Goal: Information Seeking & Learning: Learn about a topic

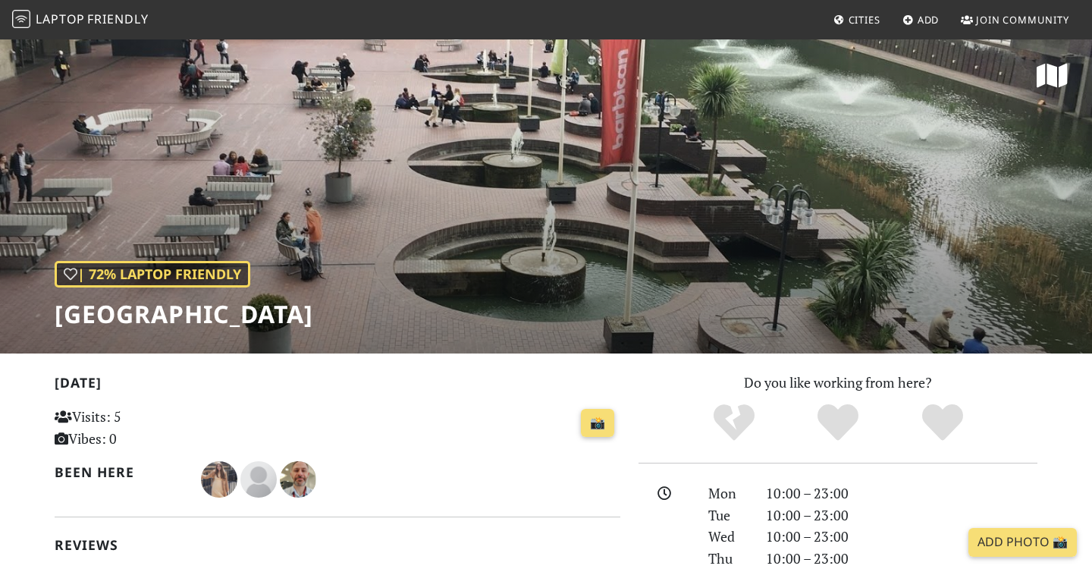
click at [865, 16] on span "Cities" at bounding box center [864, 20] width 32 height 14
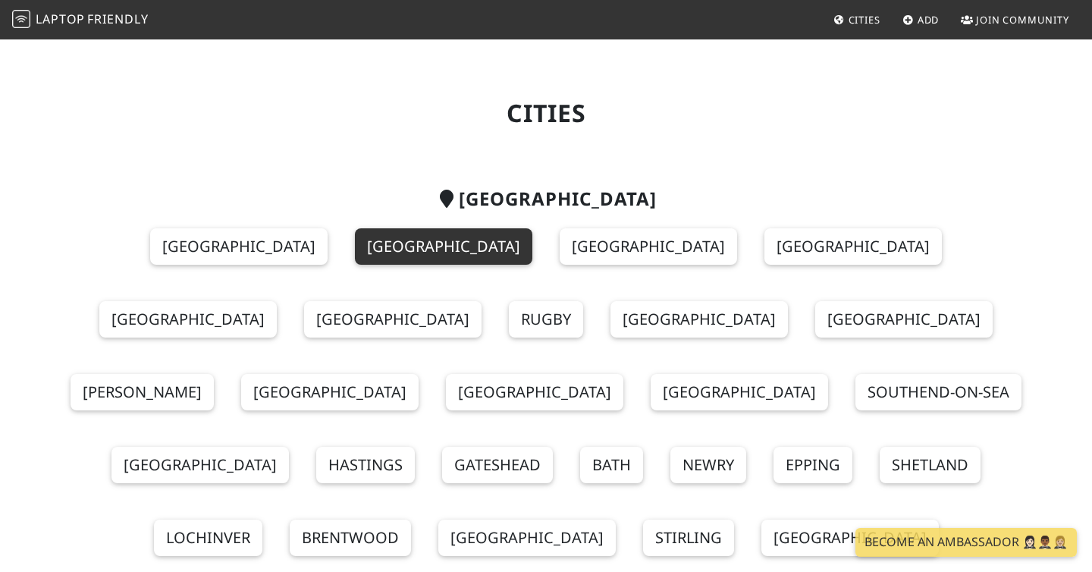
click at [355, 237] on link "[GEOGRAPHIC_DATA]" at bounding box center [443, 246] width 177 height 36
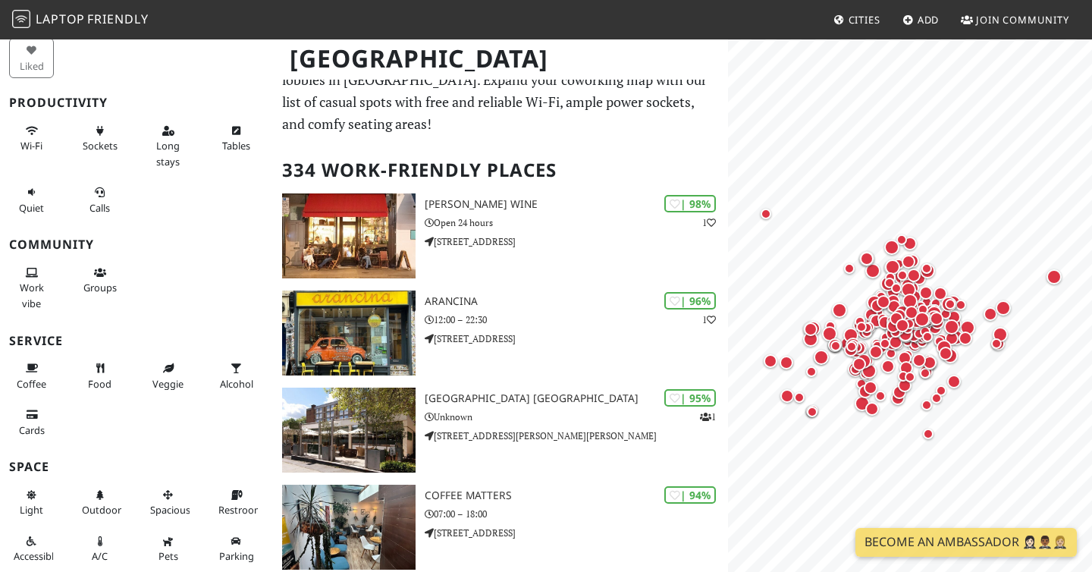
scroll to position [41, 0]
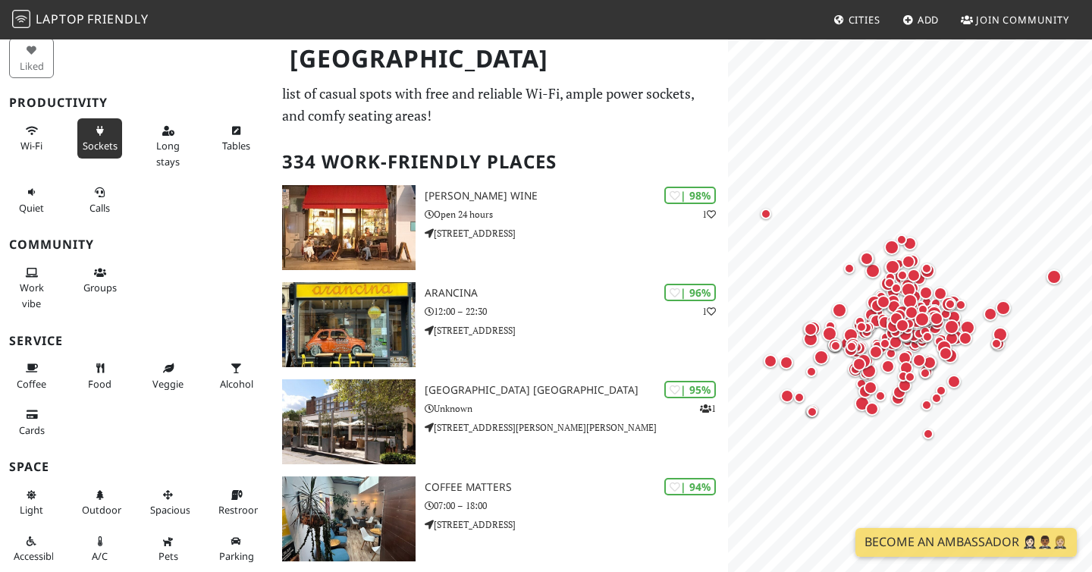
click at [102, 146] on span "Sockets" at bounding box center [100, 146] width 35 height 14
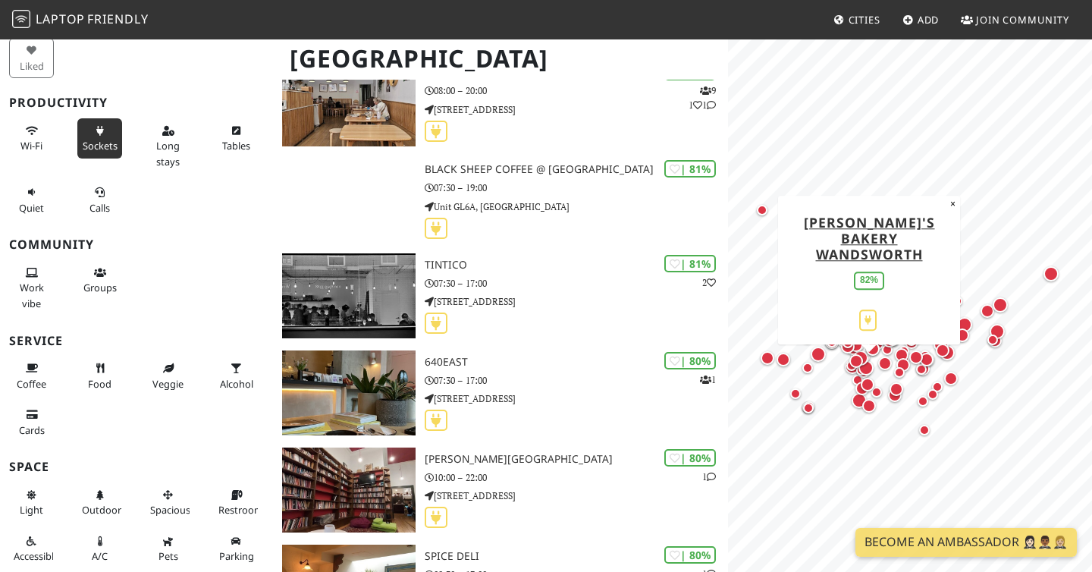
scroll to position [6319, 0]
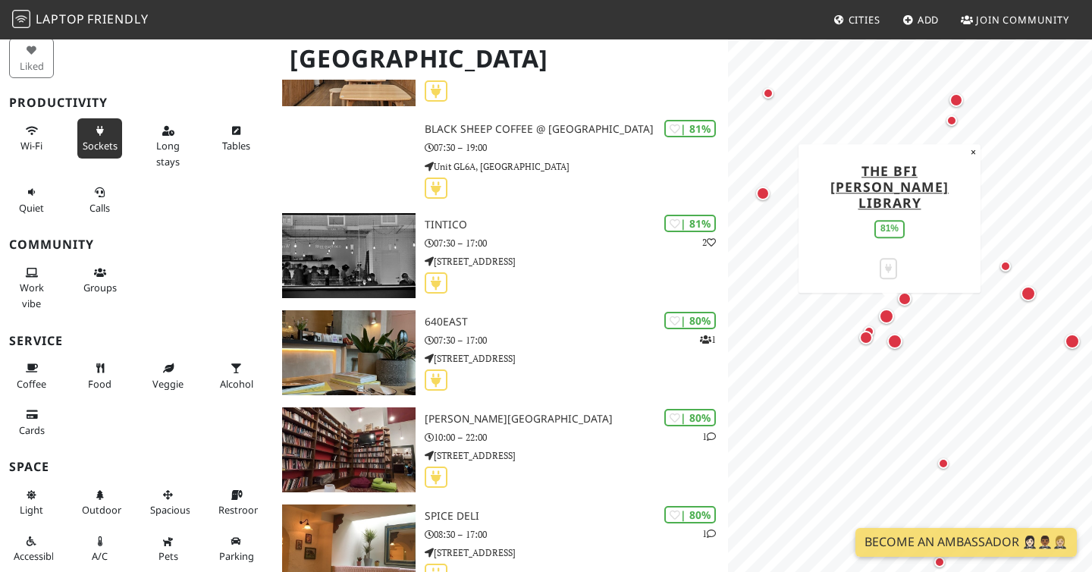
click at [887, 313] on div "Map marker" at bounding box center [886, 316] width 15 height 15
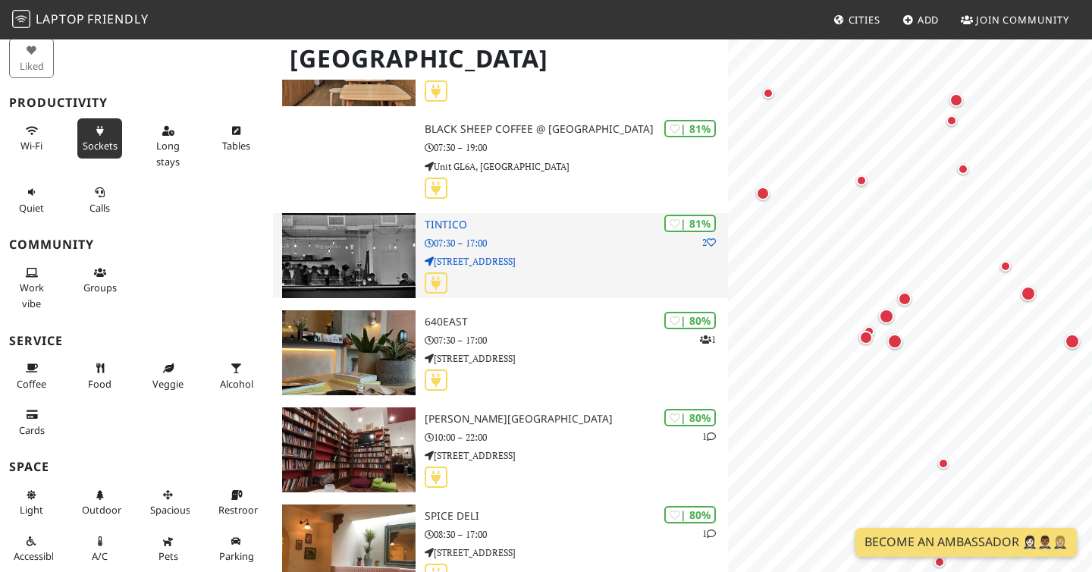
scroll to position [0, 0]
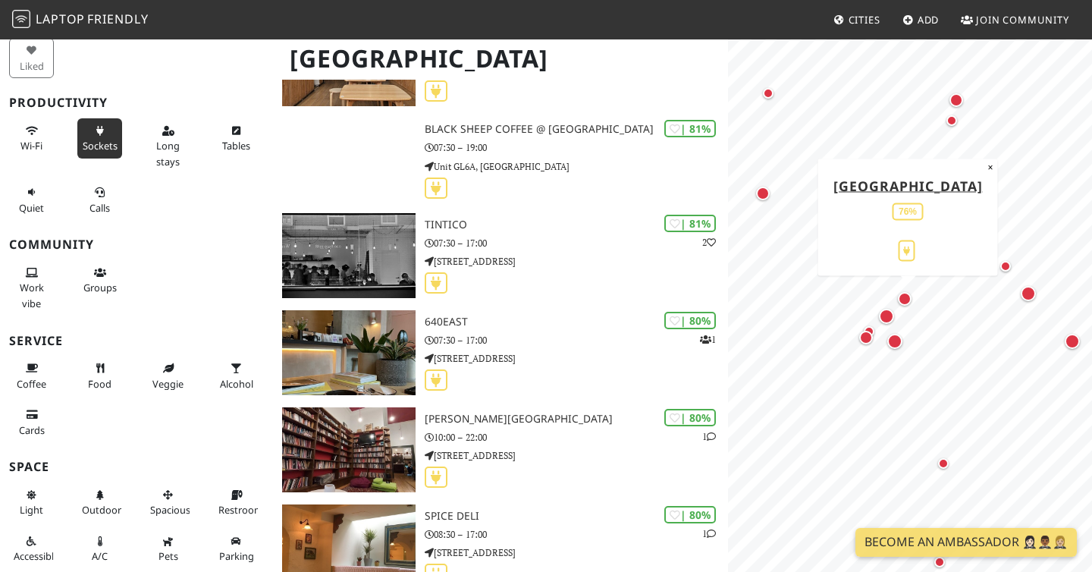
click at [908, 296] on div "Map marker" at bounding box center [905, 299] width 14 height 14
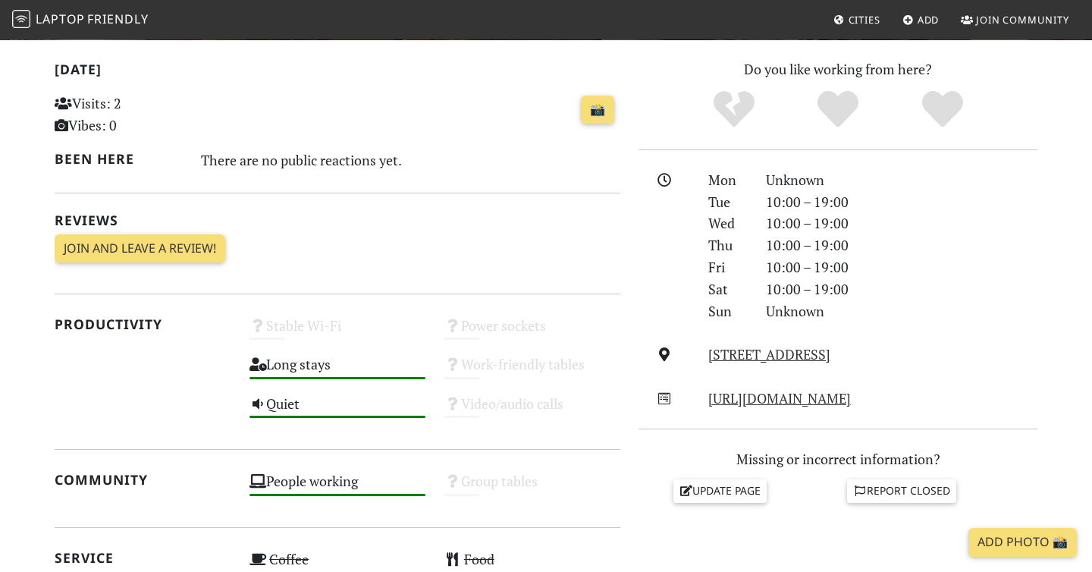
scroll to position [230, 0]
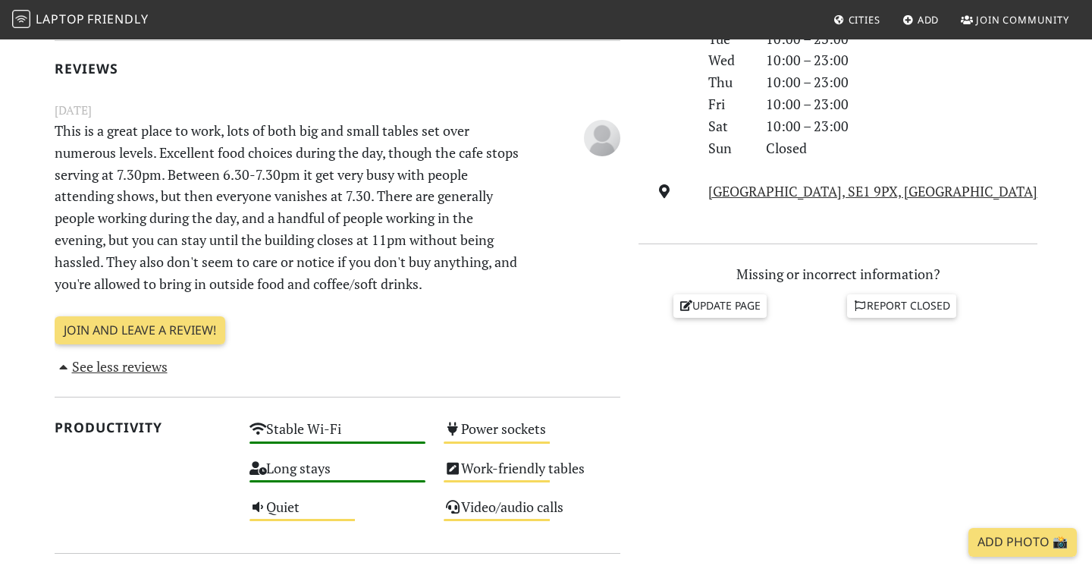
scroll to position [474, 0]
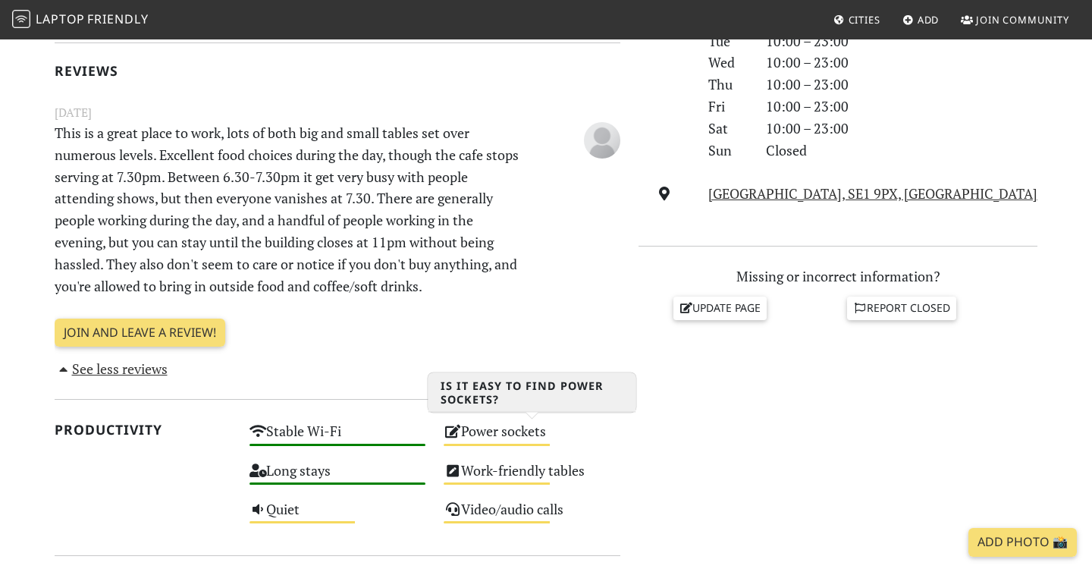
click at [492, 450] on div "Power sockets Medium" at bounding box center [531, 438] width 195 height 39
